Goal: Subscribe to service/newsletter

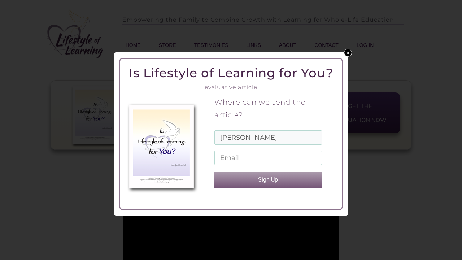
type input "[PERSON_NAME]"
click at [239, 158] on input "email" at bounding box center [268, 157] width 108 height 14
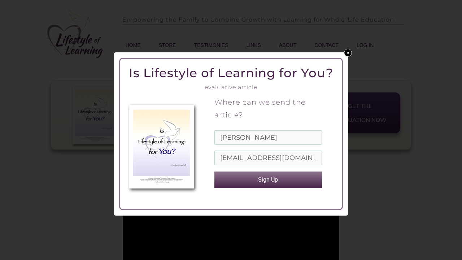
type input "[EMAIL_ADDRESS][DOMAIN_NAME]"
click at [269, 178] on button "Sign Up" at bounding box center [268, 179] width 108 height 17
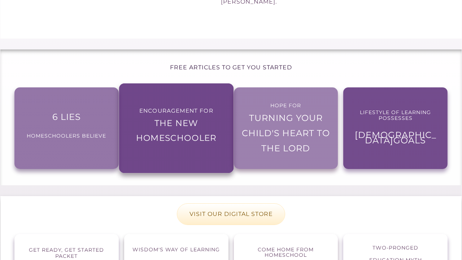
scroll to position [517, 0]
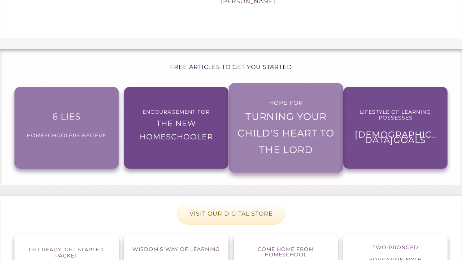
click at [290, 113] on span "turning your child's heart to the Lord" at bounding box center [285, 133] width 97 height 45
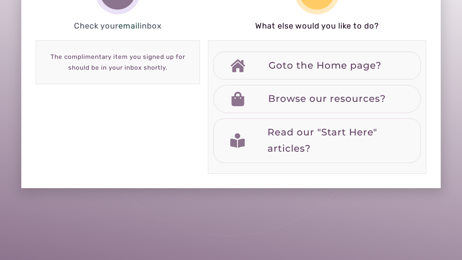
scroll to position [163, 0]
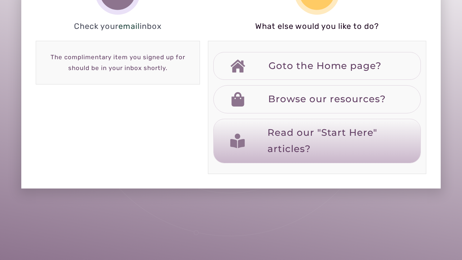
click at [299, 134] on span "Read our "Start Here" articles?" at bounding box center [322, 141] width 110 height 28
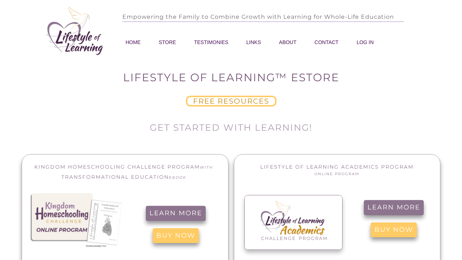
scroll to position [3, 0]
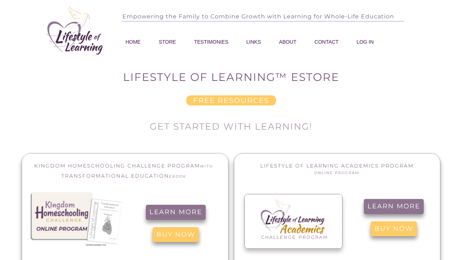
click at [241, 102] on span "free resources" at bounding box center [231, 100] width 76 height 4
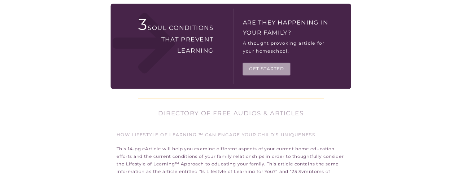
scroll to position [492, 0]
